Goal: Find specific page/section

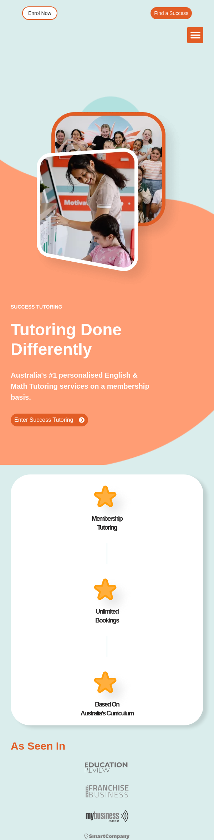
click at [196, 40] on icon "Menu Toggle" at bounding box center [195, 35] width 11 height 11
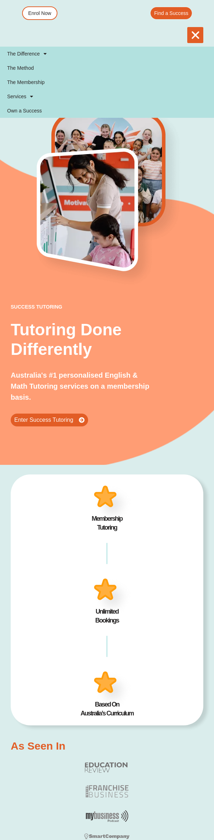
click at [167, 14] on span "Find a Success" at bounding box center [171, 13] width 34 height 5
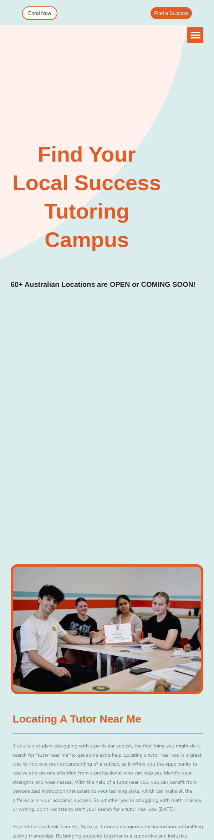
click at [189, 40] on div "Menu Toggle" at bounding box center [195, 35] width 16 height 16
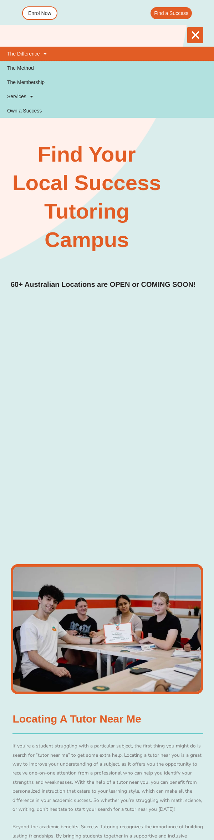
click at [47, 56] on span at bounding box center [43, 54] width 7 height 12
